Goal: Information Seeking & Learning: Learn about a topic

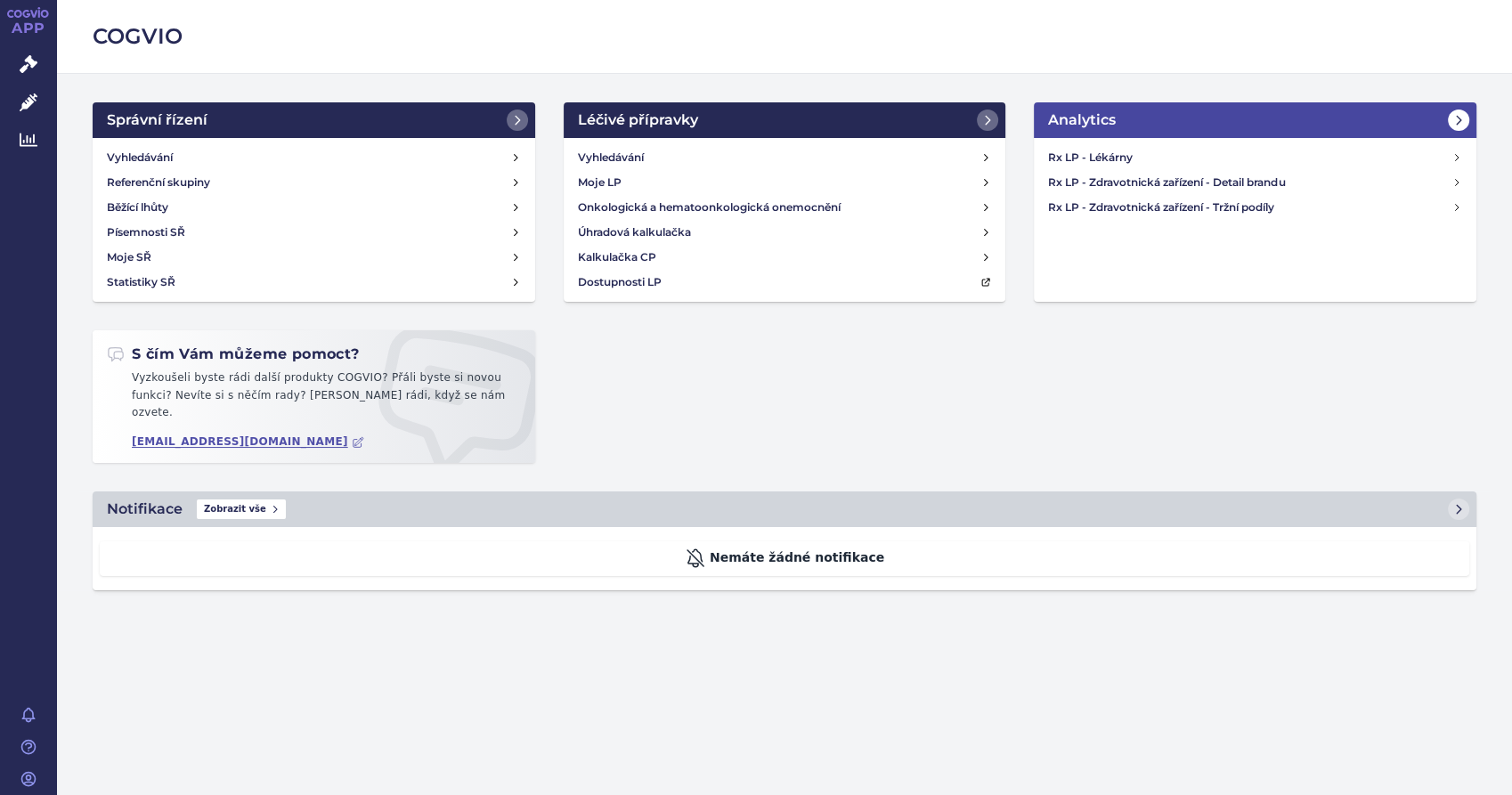
click at [1456, 112] on span at bounding box center [1459, 121] width 22 height 22
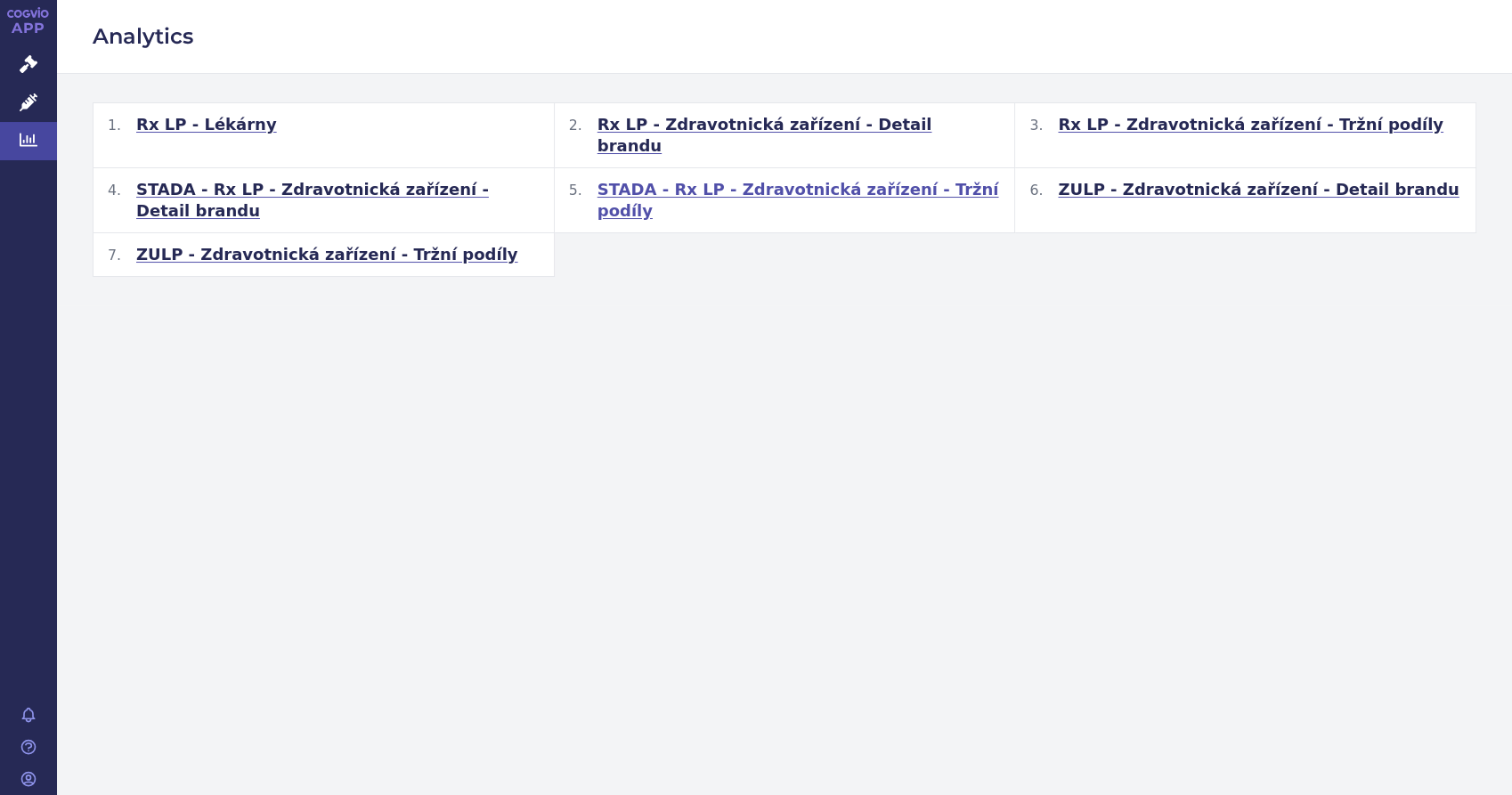
click at [805, 179] on span "STADA - Rx LP - Zdravotnická zařízení - Tržní podíly" at bounding box center [800, 201] width 404 height 43
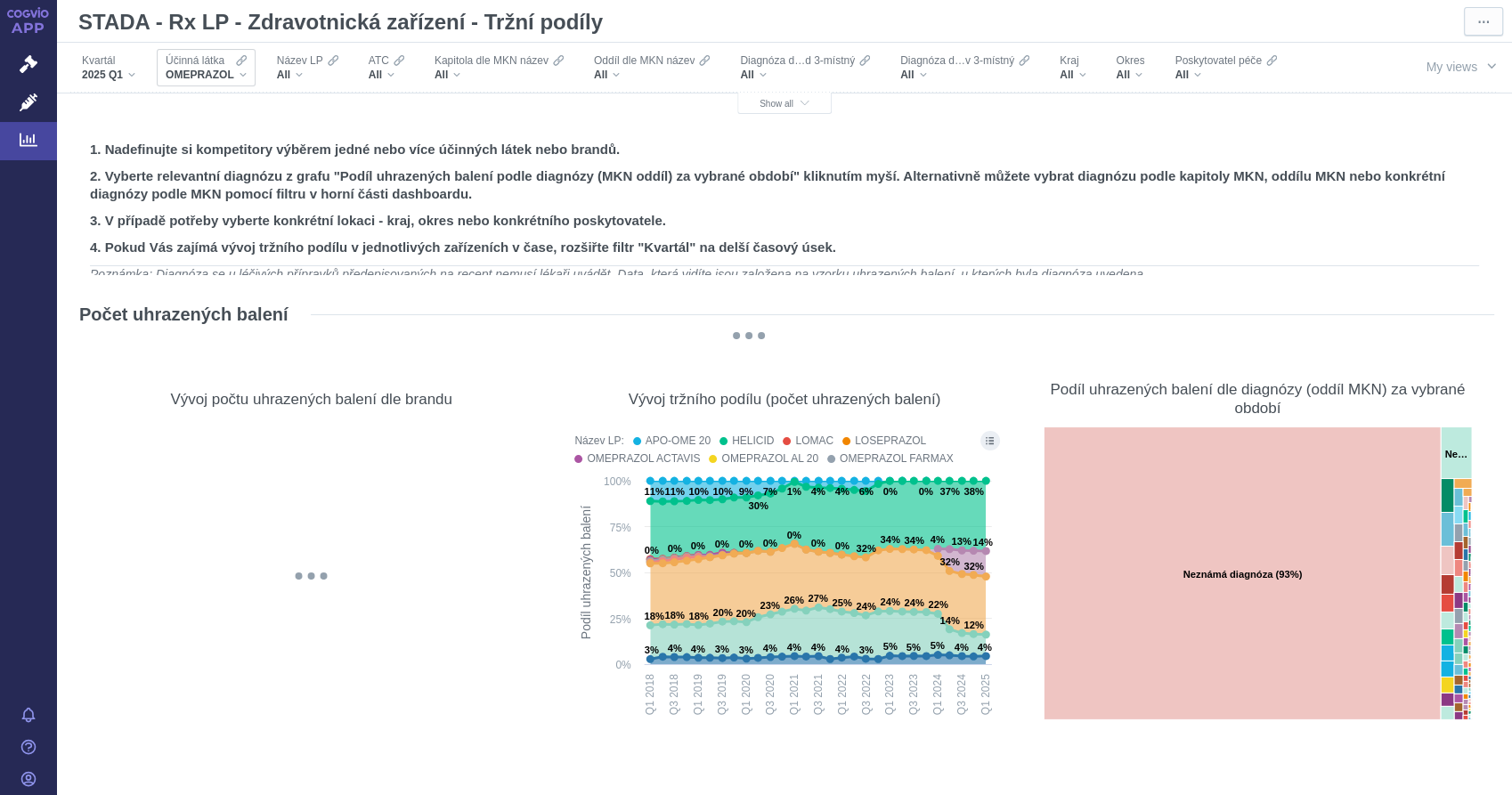
click at [241, 74] on div "OMEPRAZOL" at bounding box center [206, 75] width 81 height 15
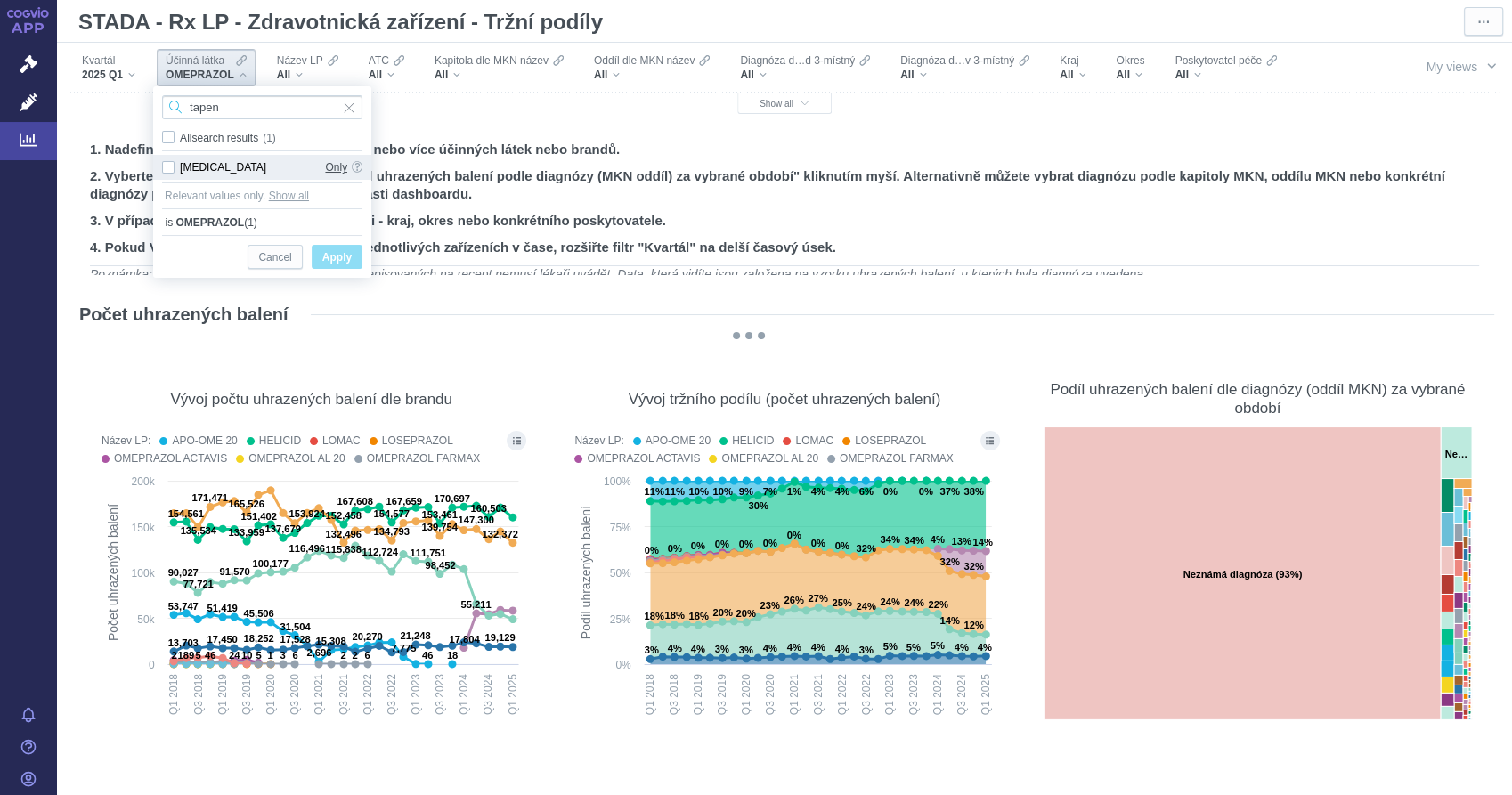
type input "tapen"
click at [335, 167] on span "Only" at bounding box center [336, 167] width 23 height 25
checkbox input "true"
click at [342, 252] on span "Apply" at bounding box center [337, 258] width 29 height 23
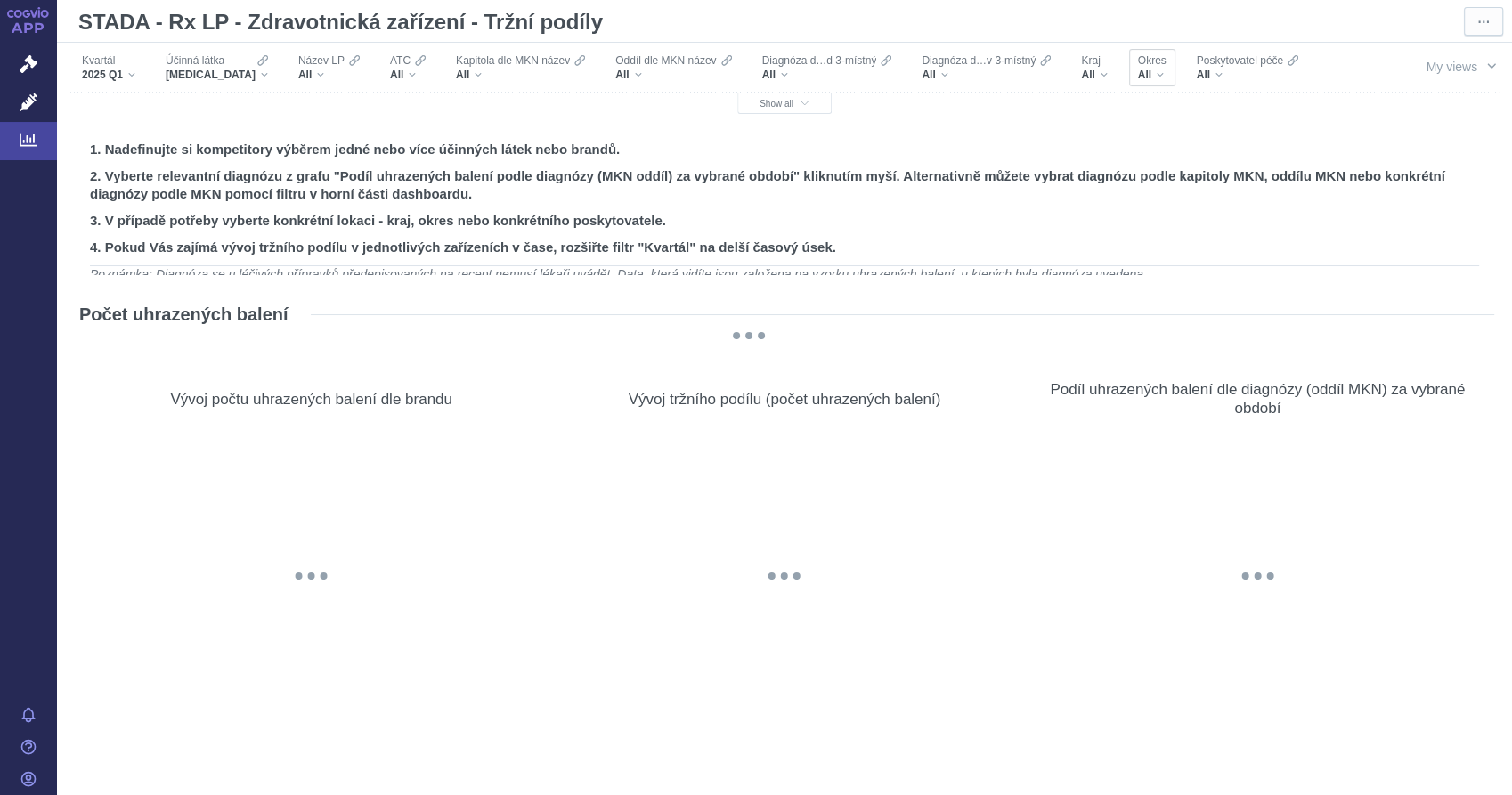
click at [1138, 78] on div "All" at bounding box center [1151, 75] width 28 height 15
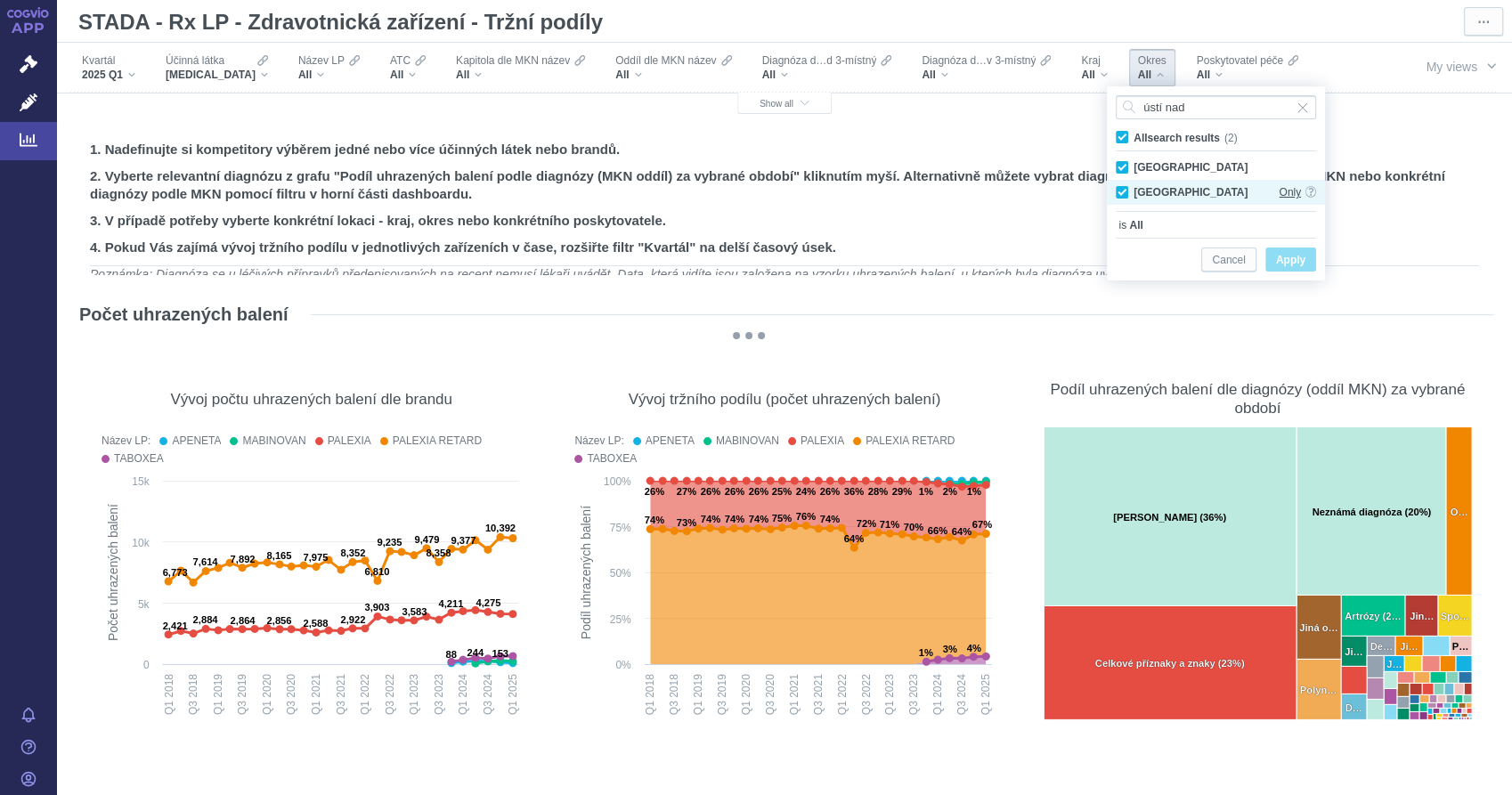
type input "ústí nad"
click at [1296, 190] on span "Only" at bounding box center [1290, 192] width 23 height 25
checkbox input "false"
click at [1297, 263] on span "Apply" at bounding box center [1291, 260] width 29 height 23
